Goal: Information Seeking & Learning: Learn about a topic

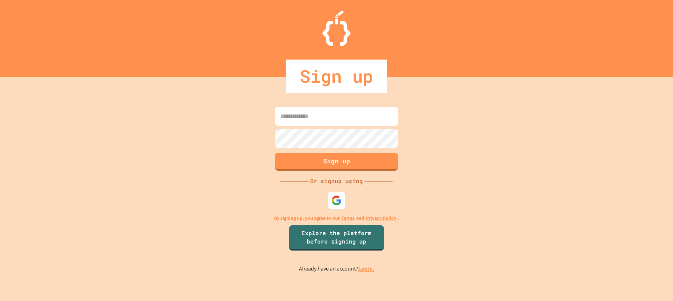
click at [319, 114] on input at bounding box center [336, 116] width 123 height 19
type input "*****"
click at [334, 195] on div at bounding box center [336, 200] width 19 height 19
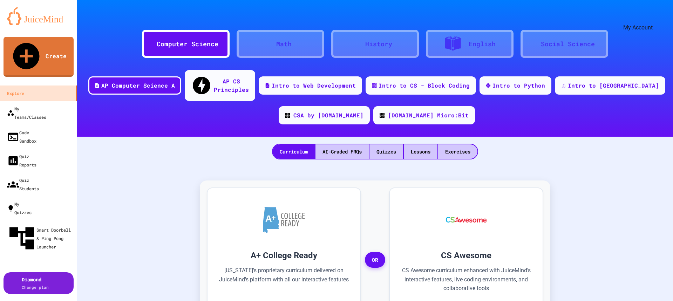
click at [654, 19] on icon "My Account" at bounding box center [657, 22] width 7 height 7
click at [595, 301] on div at bounding box center [336, 301] width 673 height 0
click at [600, 81] on div "Intro to [GEOGRAPHIC_DATA]" at bounding box center [614, 85] width 94 height 9
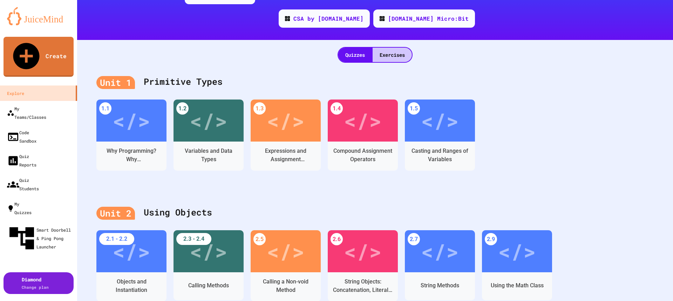
scroll to position [105, 0]
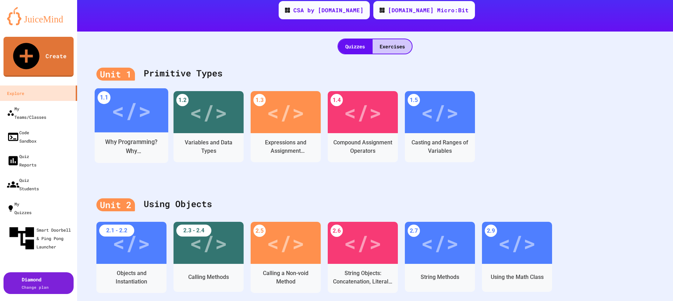
click at [132, 117] on div "</>" at bounding box center [132, 110] width 74 height 44
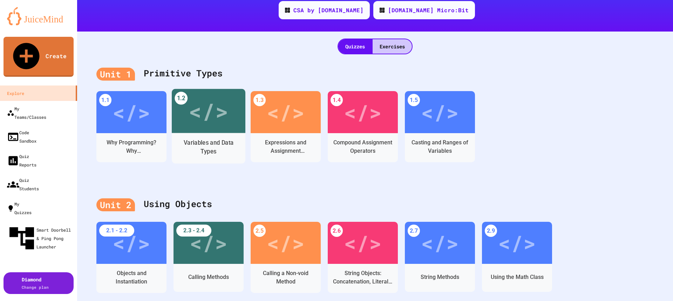
click at [203, 117] on div "</>" at bounding box center [209, 111] width 74 height 44
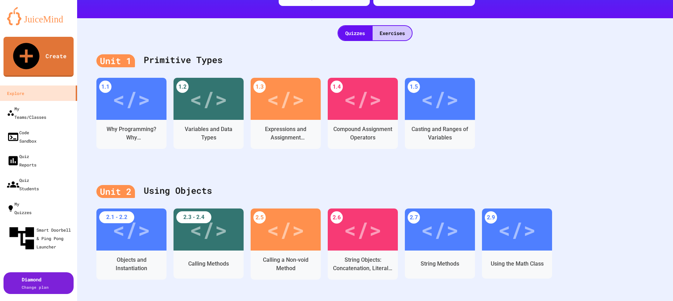
scroll to position [175, 0]
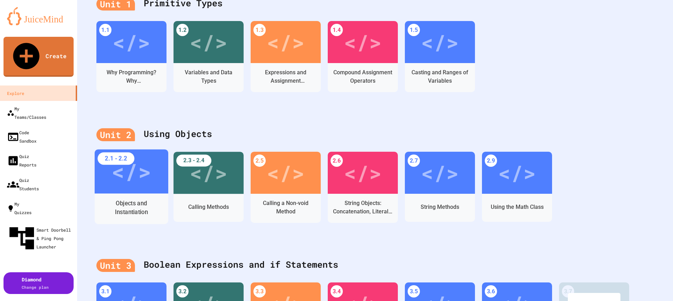
click at [141, 170] on div "</>" at bounding box center [131, 171] width 40 height 33
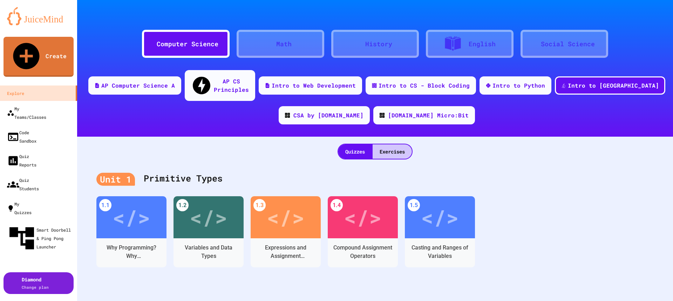
click at [196, 47] on div "Computer Science" at bounding box center [188, 43] width 62 height 9
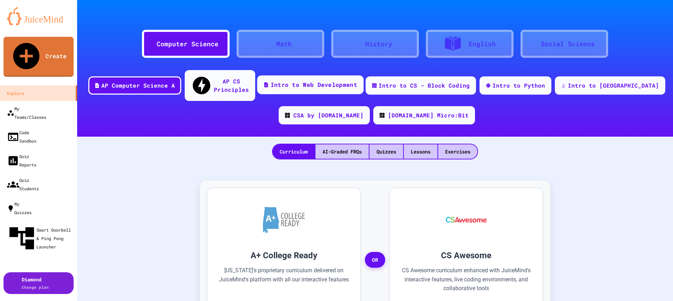
click at [355, 81] on div "Intro to Web Development" at bounding box center [314, 85] width 87 height 9
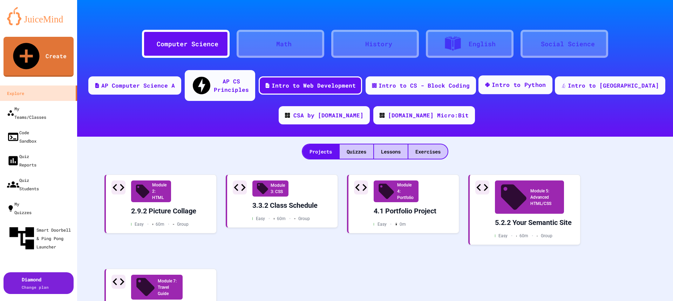
click at [546, 81] on div "Intro to Python" at bounding box center [519, 85] width 54 height 9
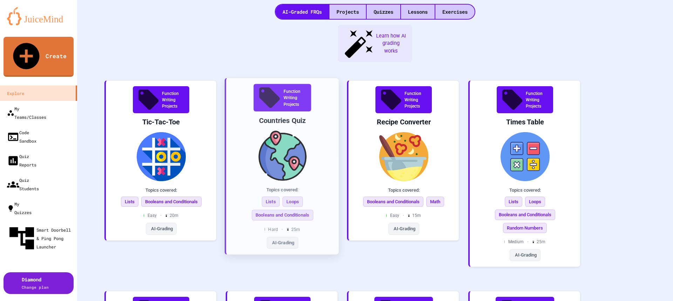
scroll to position [140, 0]
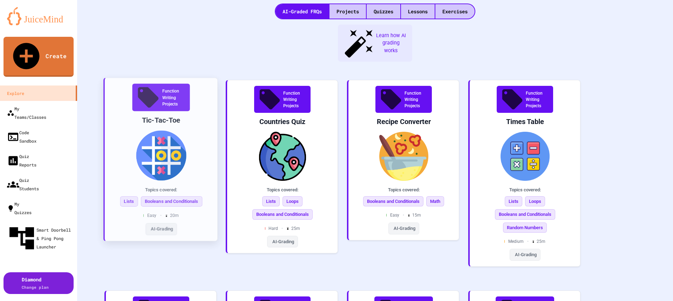
click at [164, 131] on img at bounding box center [160, 156] width 101 height 50
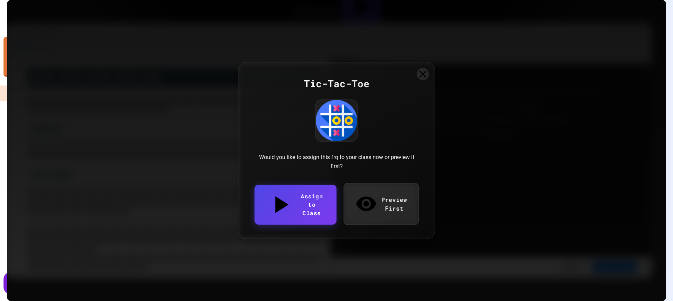
click at [385, 202] on link "Preview First" at bounding box center [381, 204] width 75 height 42
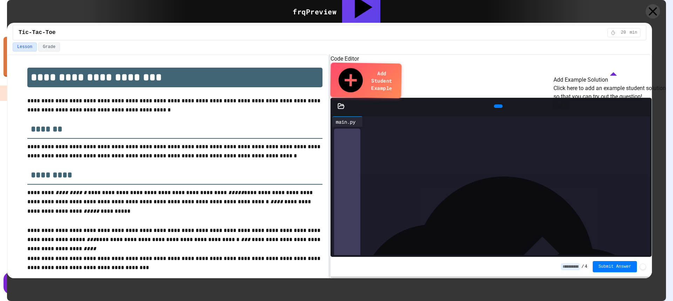
click at [650, 13] on icon at bounding box center [653, 11] width 14 height 14
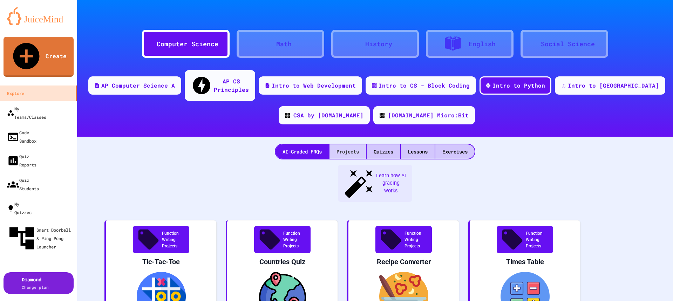
click at [352, 144] on div "Projects" at bounding box center [348, 151] width 36 height 14
